Goal: Transaction & Acquisition: Purchase product/service

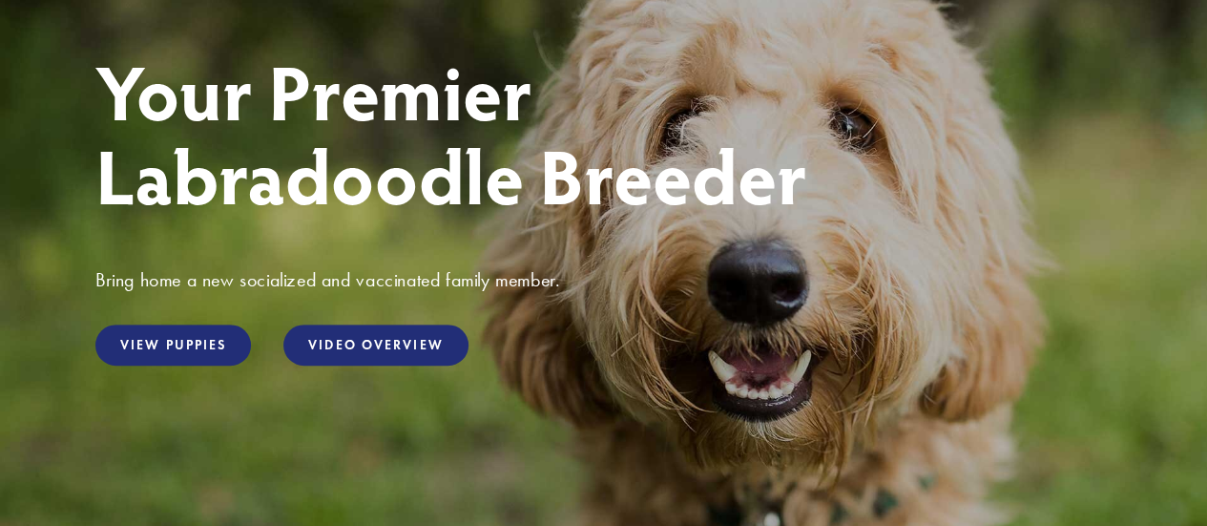
scroll to position [191, 0]
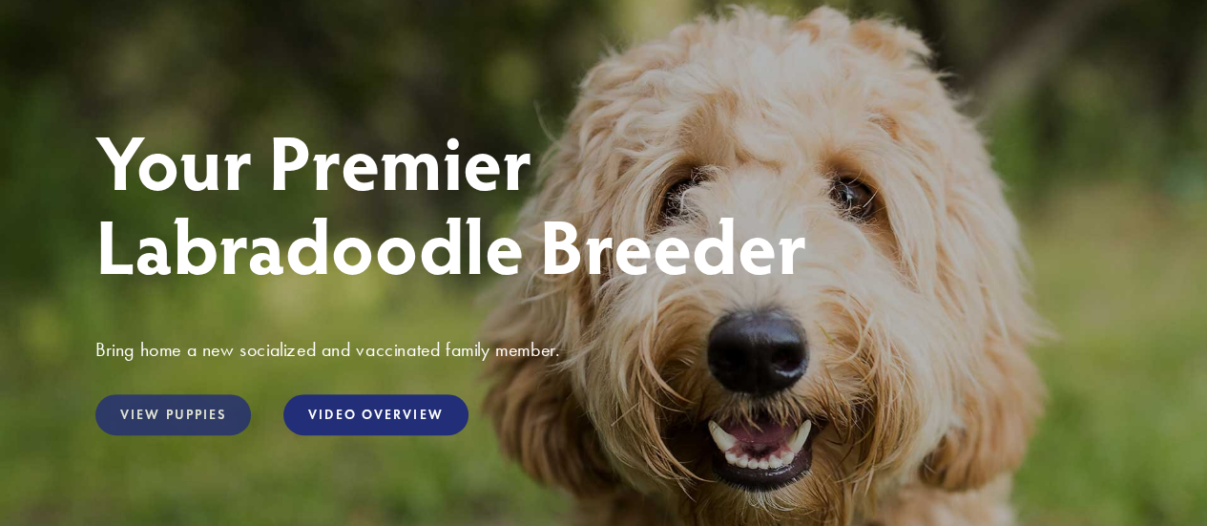
click at [167, 413] on link "View Puppies" at bounding box center [173, 414] width 156 height 41
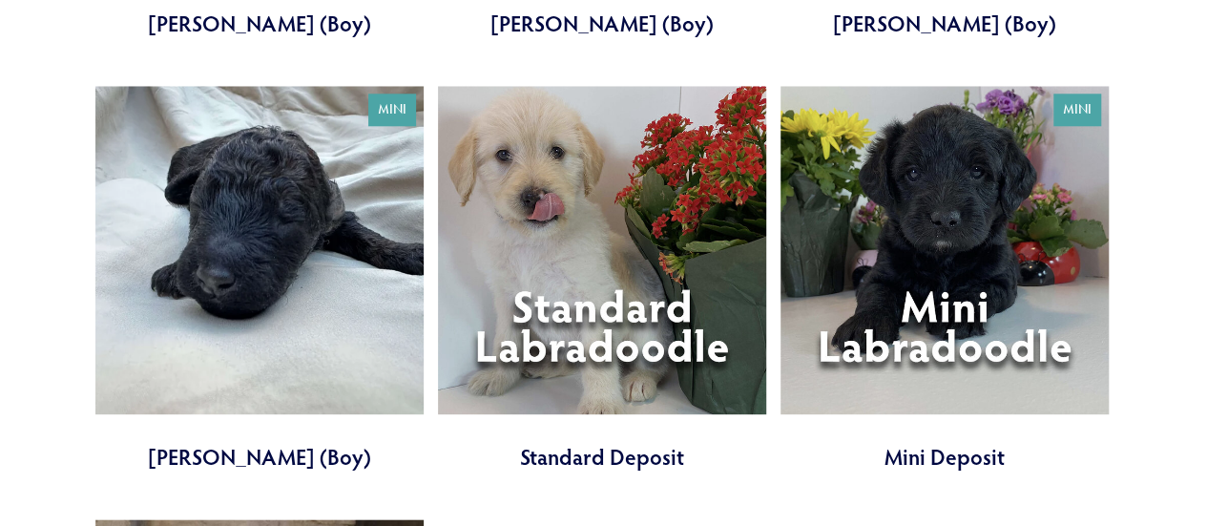
scroll to position [4580, 0]
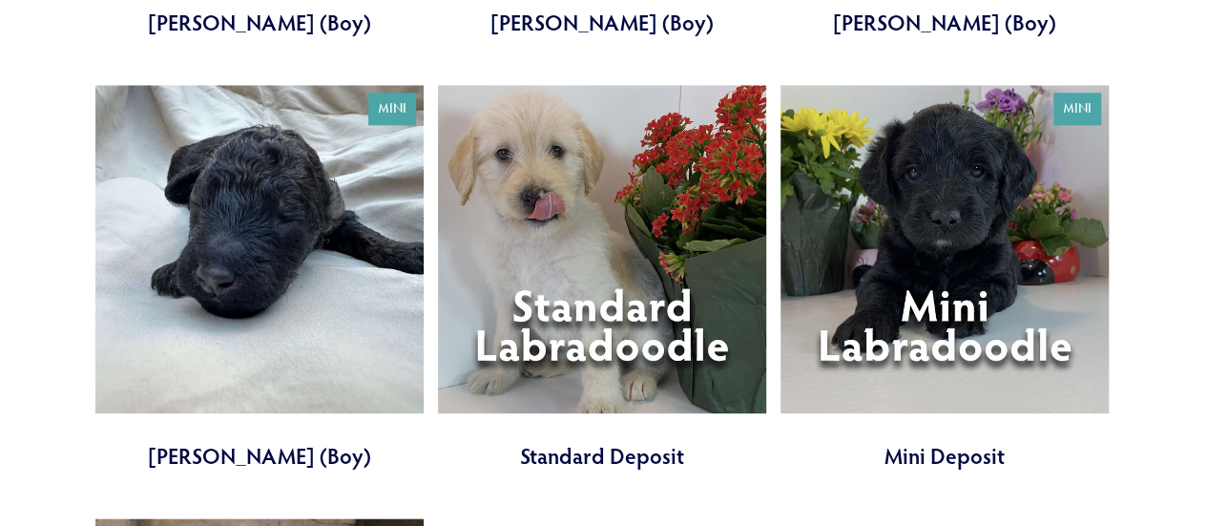
click at [541, 305] on link at bounding box center [602, 278] width 328 height 386
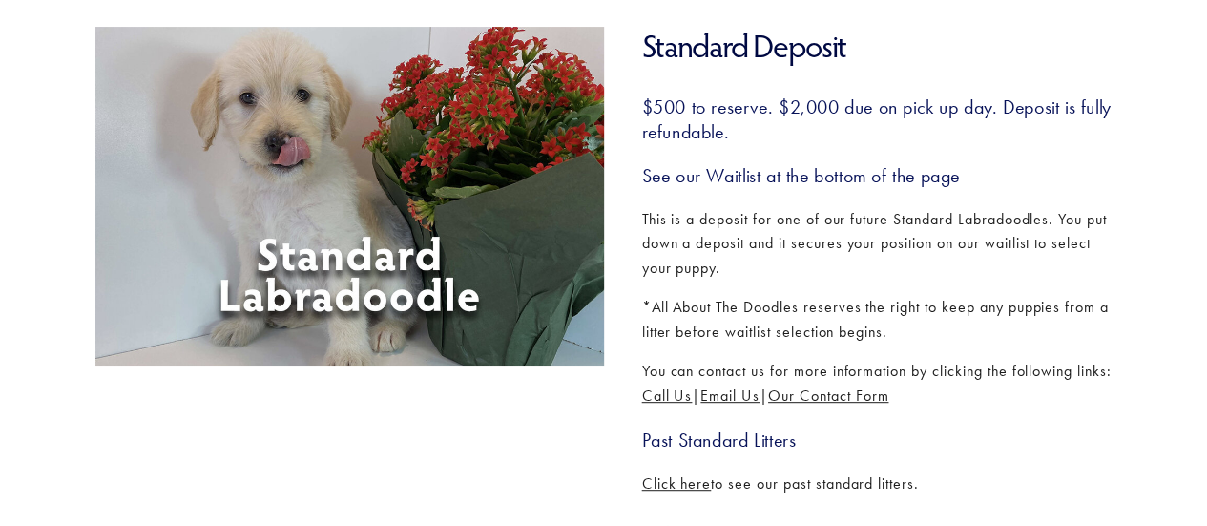
scroll to position [573, 0]
